Goal: Find specific page/section: Find specific page/section

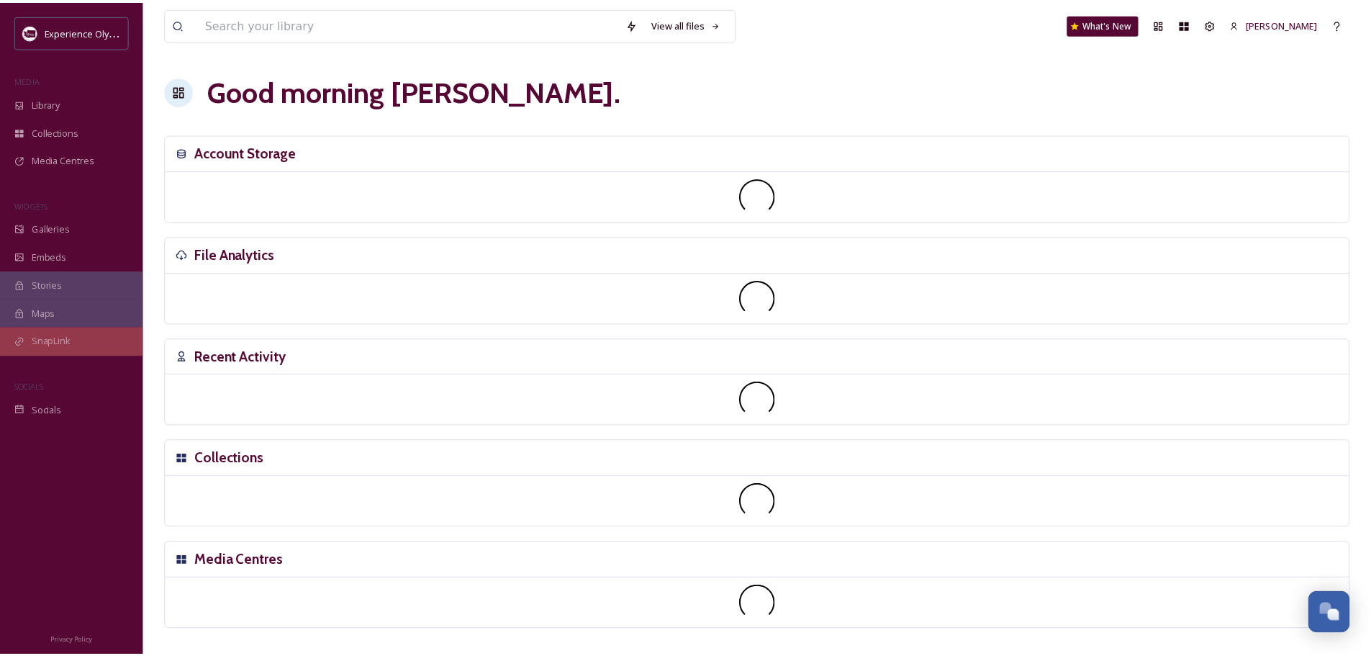
scroll to position [6445, 0]
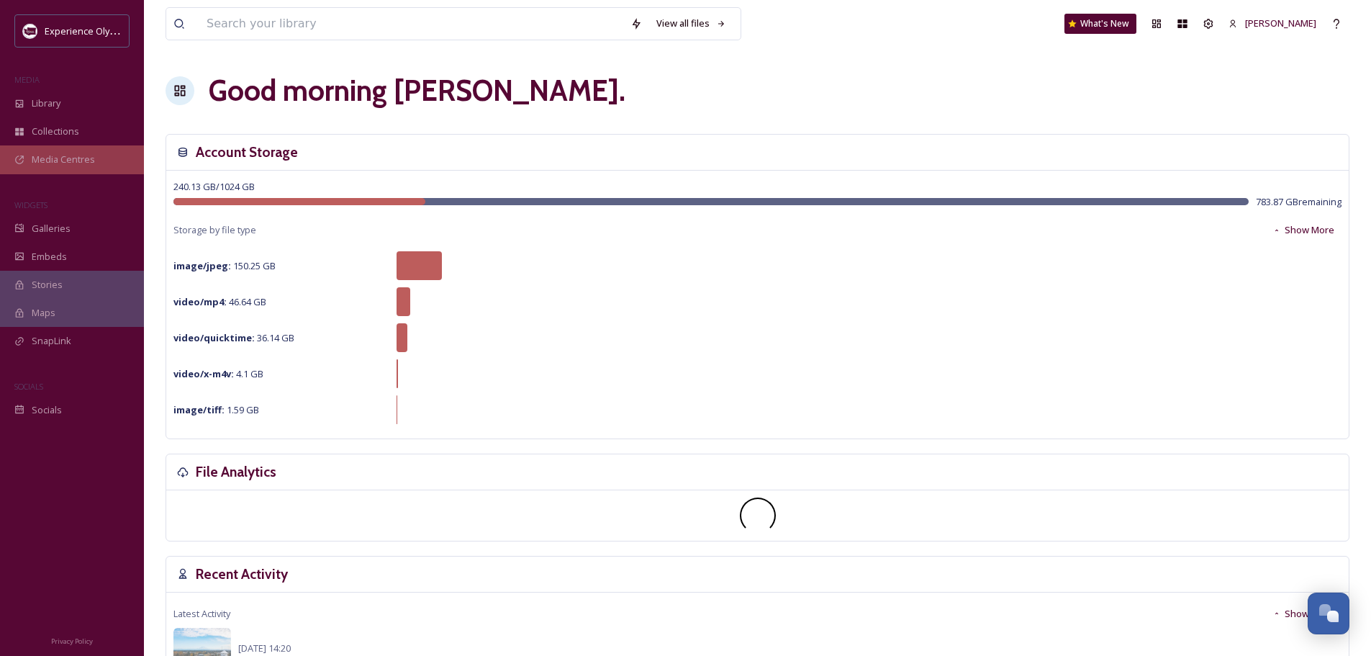
click at [55, 163] on span "Media Centres" at bounding box center [63, 160] width 63 height 14
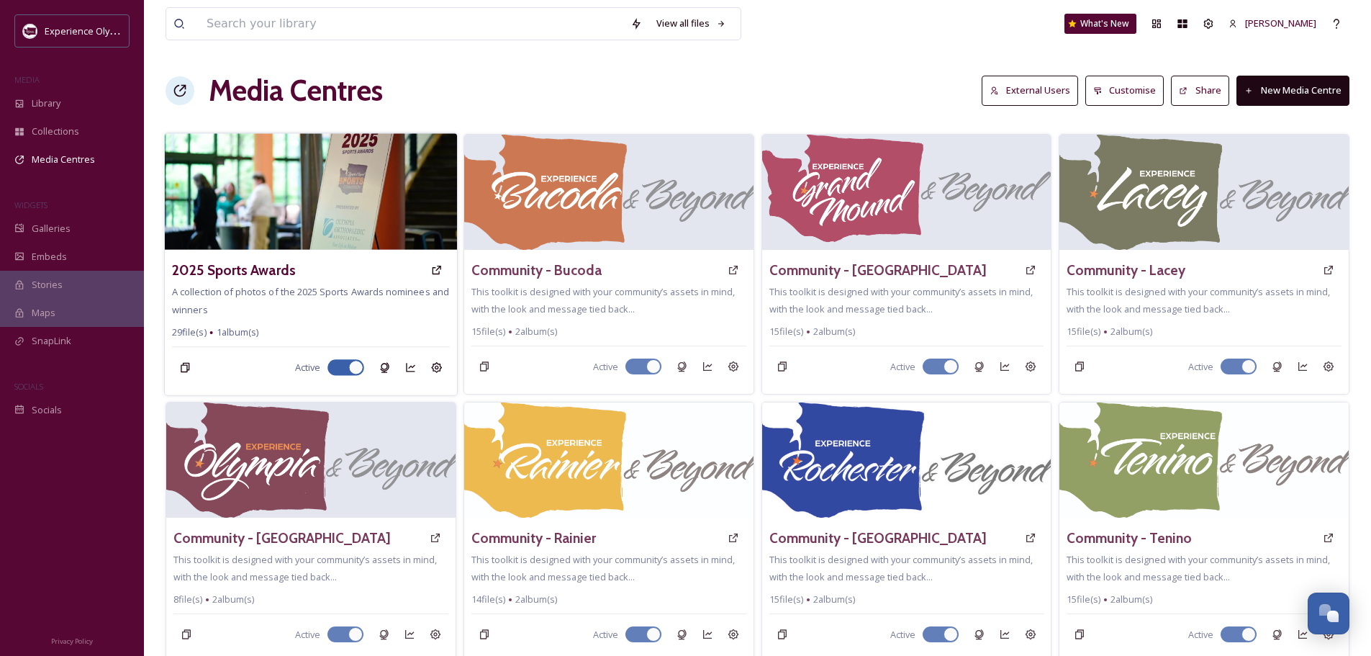
click at [251, 270] on h3 "2025 Sports Awards" at bounding box center [234, 270] width 124 height 21
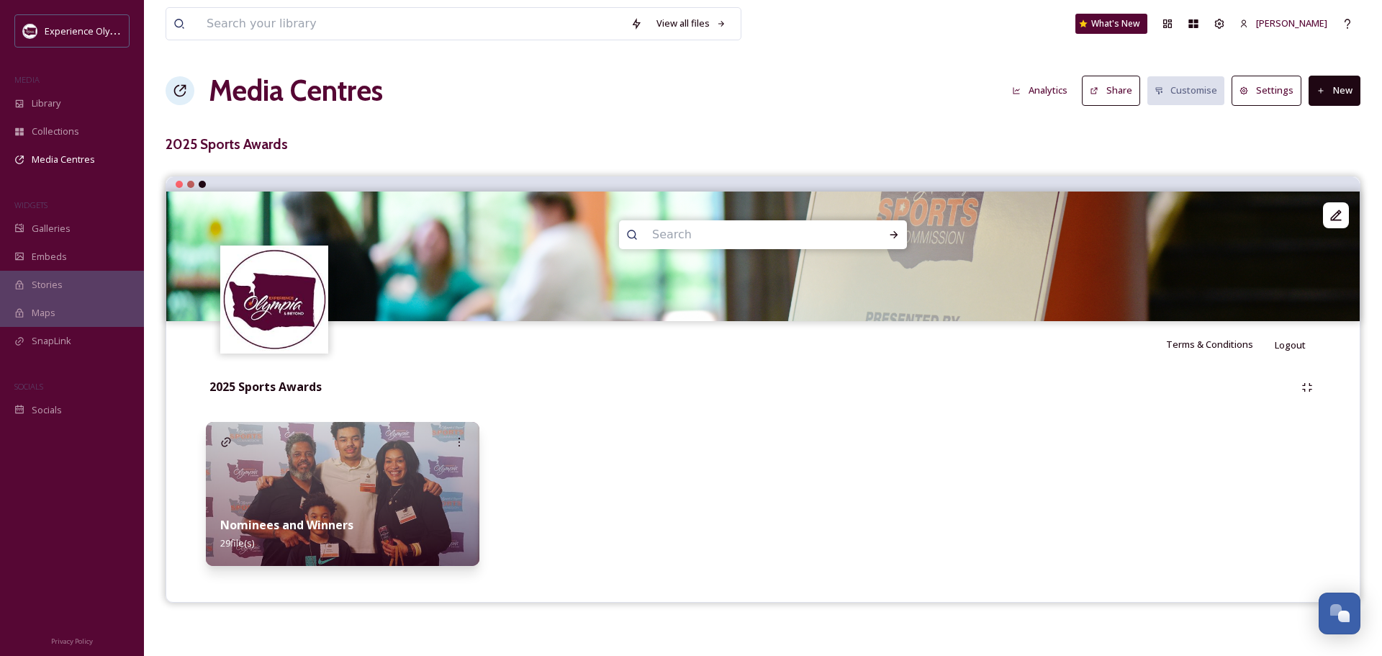
click at [336, 528] on strong "Nominees and Winners" at bounding box center [286, 525] width 133 height 16
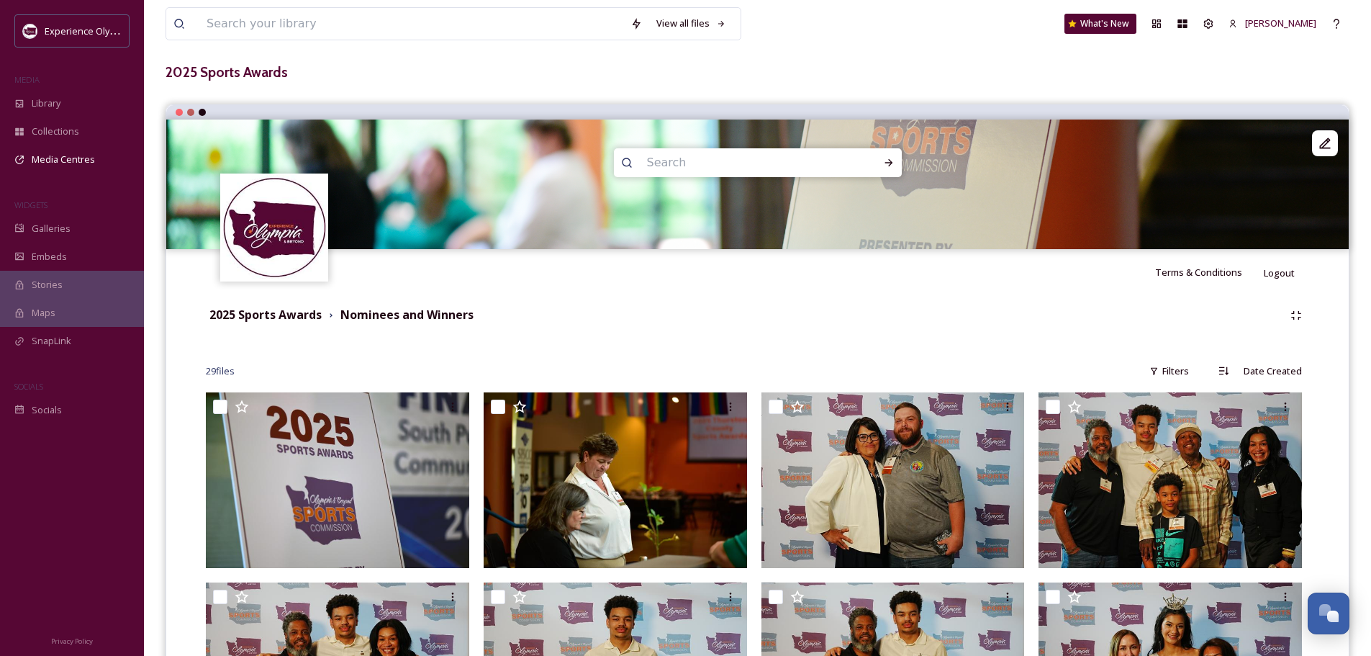
scroll to position [144, 0]
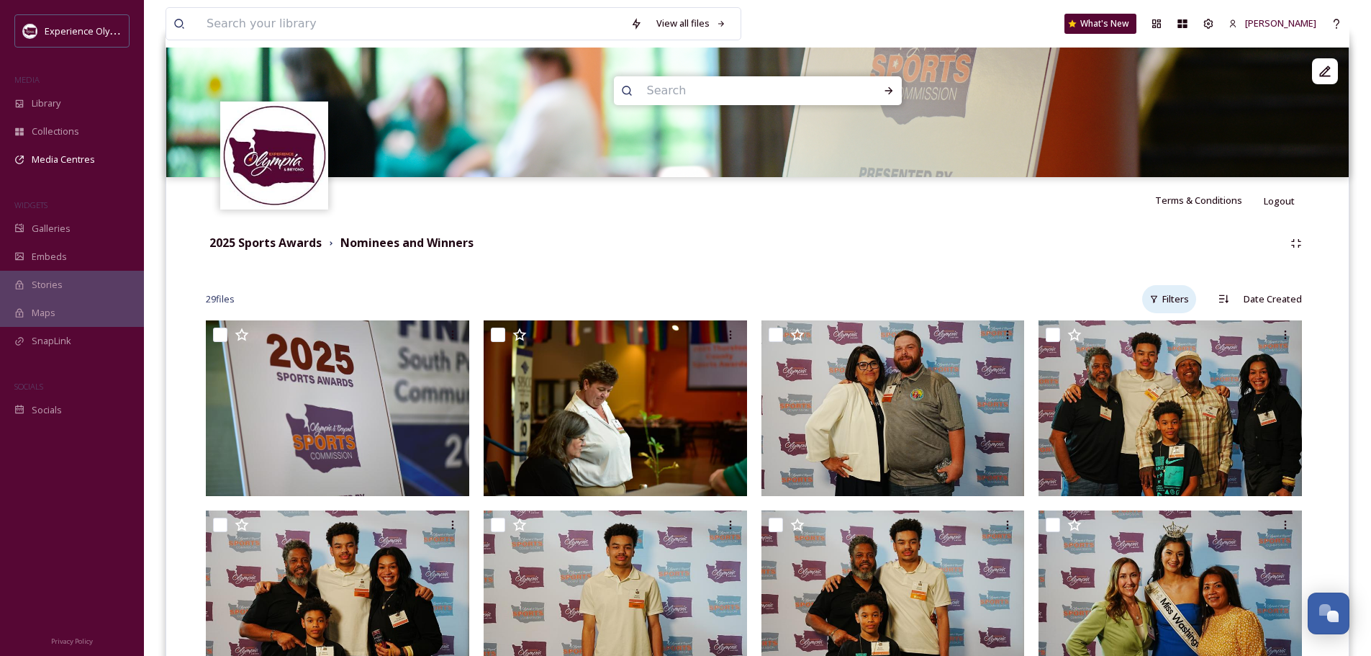
click at [1168, 297] on div "Filters" at bounding box center [1169, 299] width 54 height 28
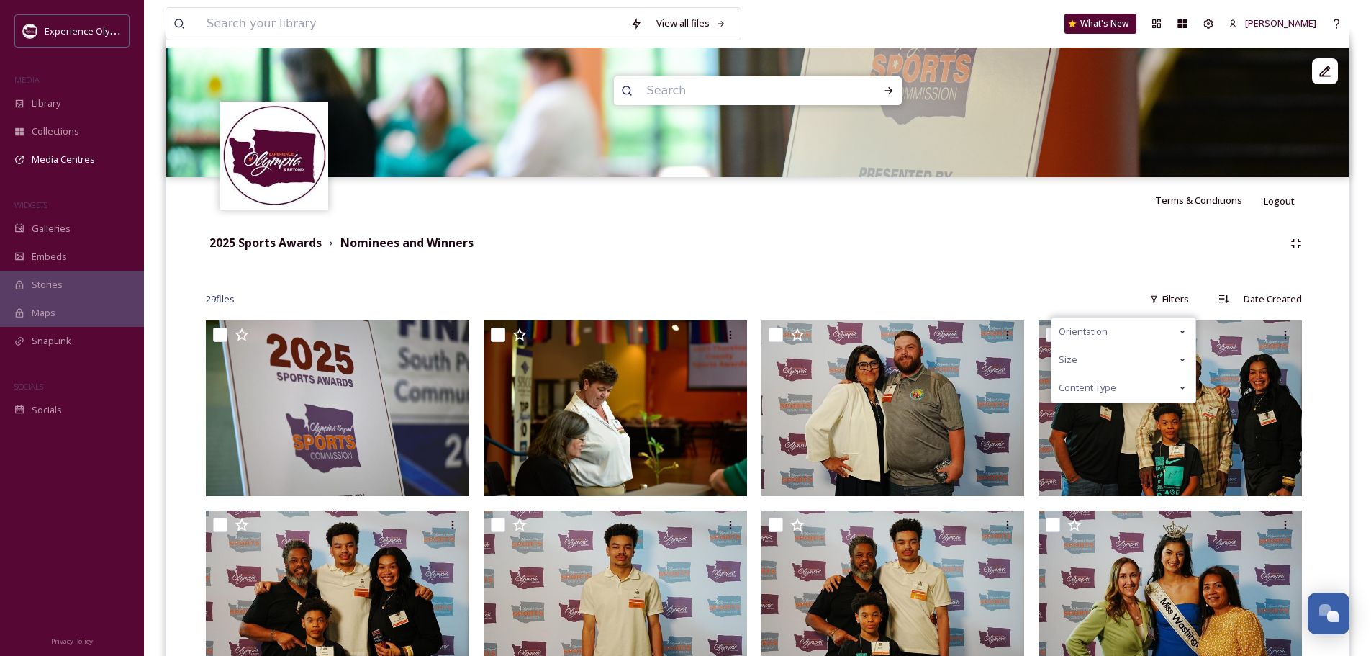
click at [1185, 332] on icon at bounding box center [1183, 332] width 12 height 12
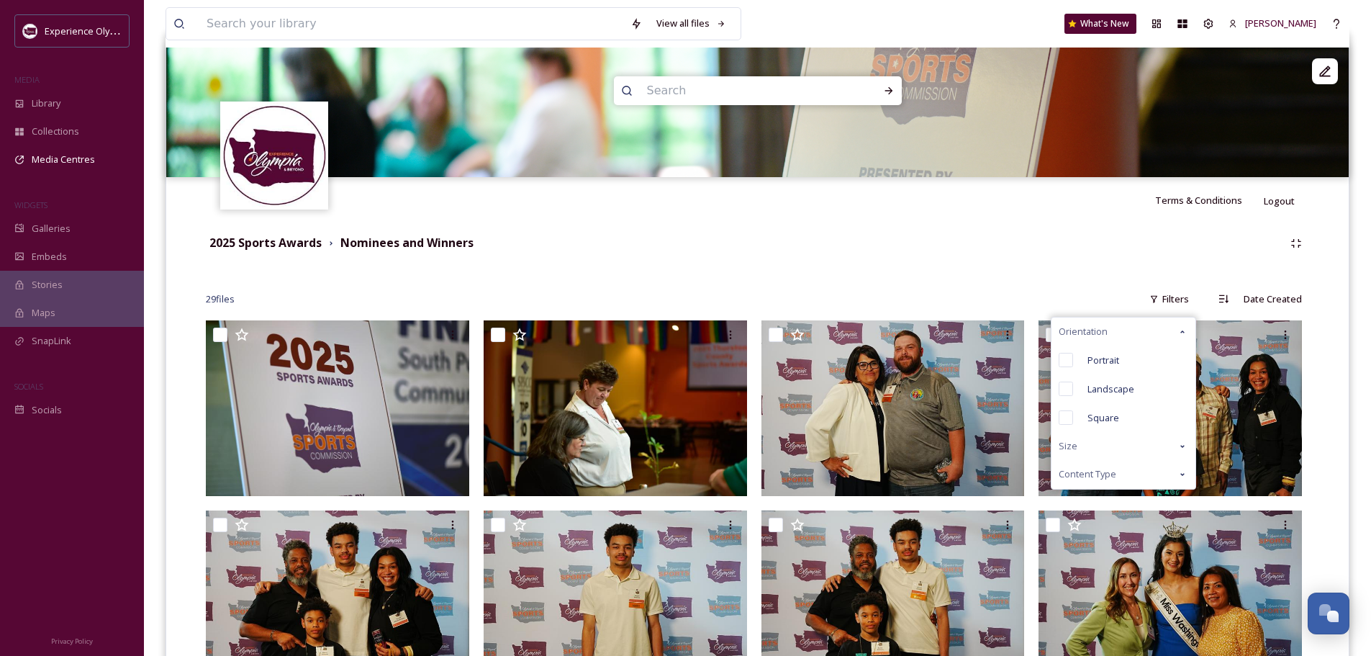
click at [1185, 332] on icon at bounding box center [1183, 331] width 4 height 3
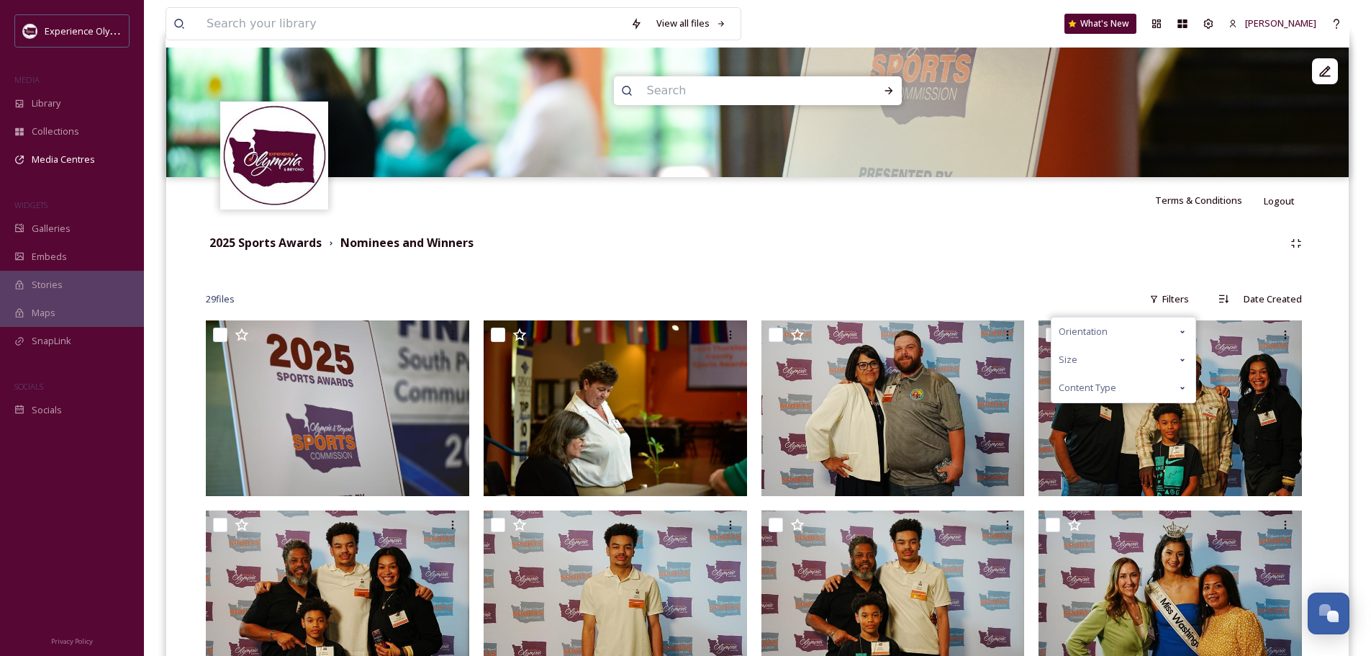
click at [1185, 356] on icon at bounding box center [1183, 360] width 12 height 12
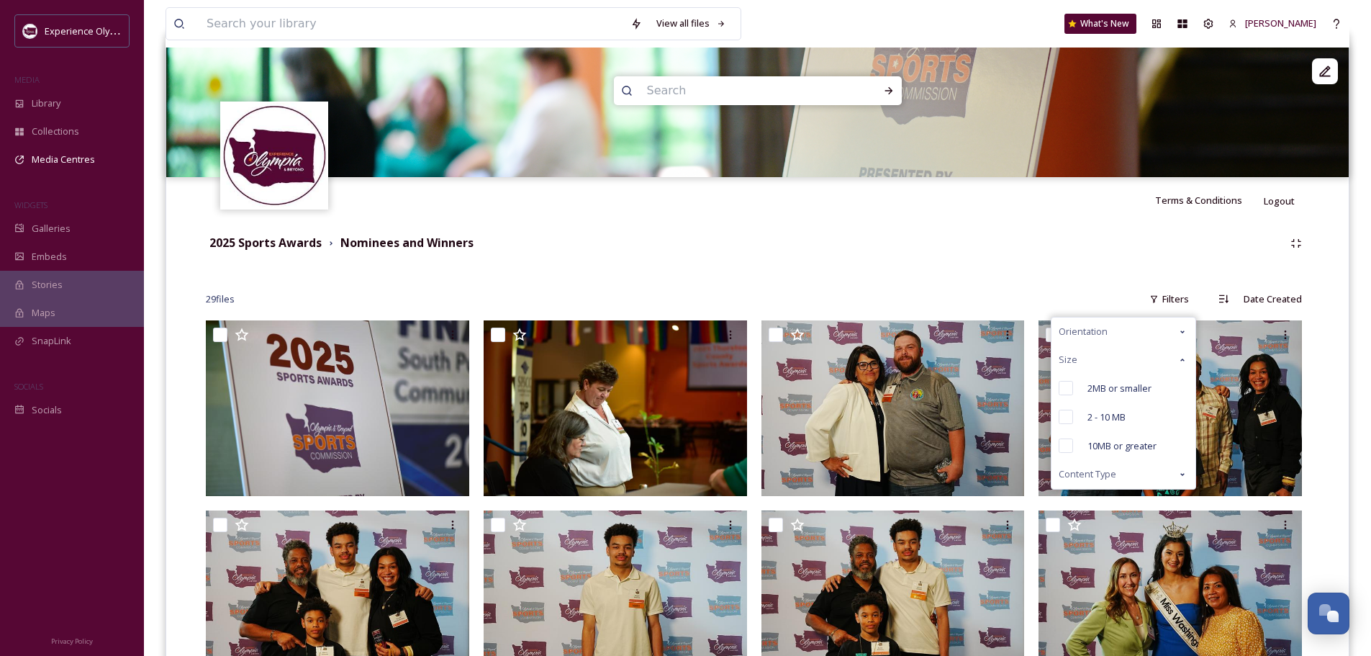
click at [1185, 356] on icon at bounding box center [1183, 360] width 12 height 12
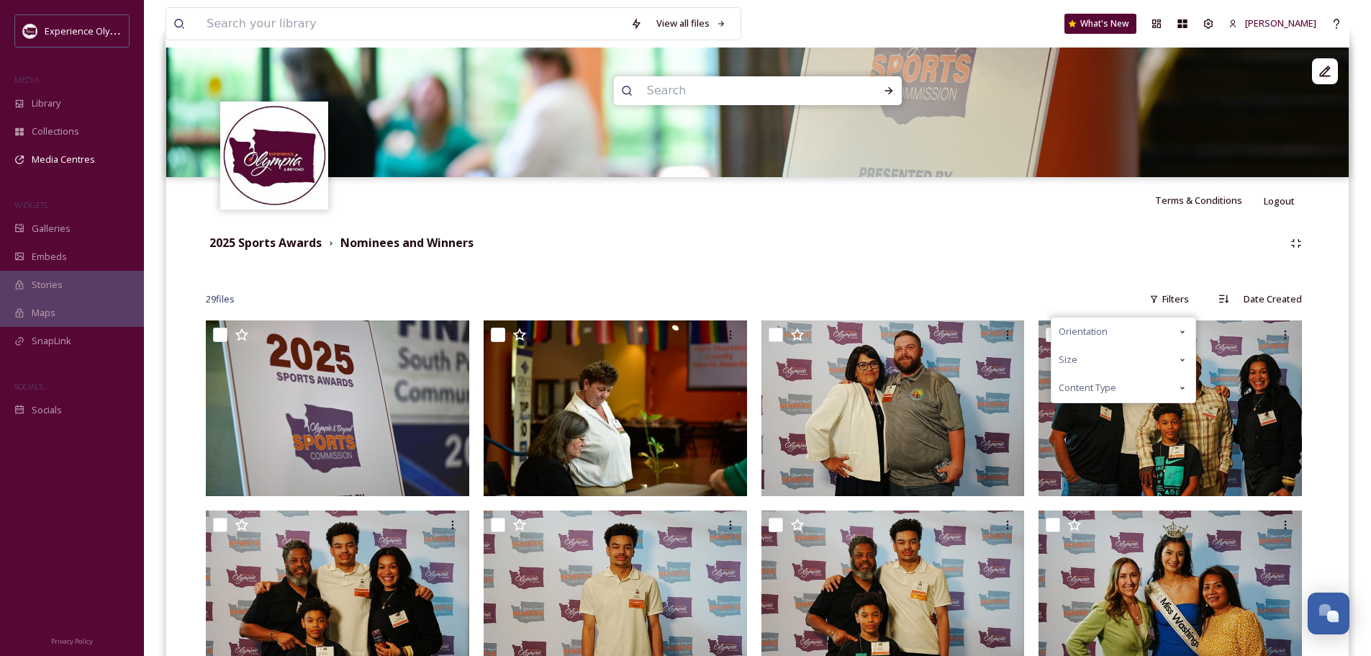
click at [1183, 386] on icon at bounding box center [1183, 388] width 12 height 12
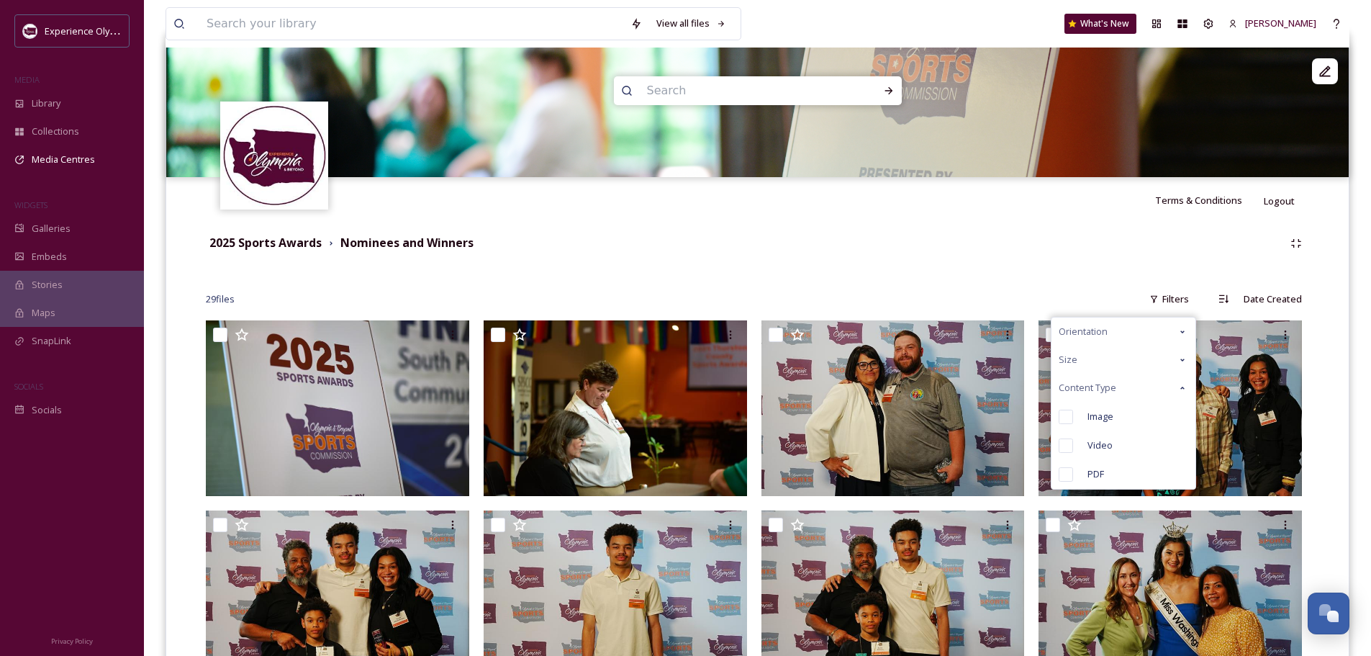
click at [1183, 386] on icon at bounding box center [1183, 388] width 12 height 12
